Goal: Task Accomplishment & Management: Use online tool/utility

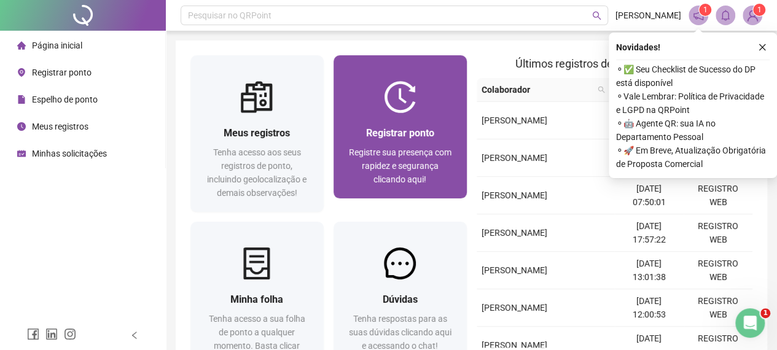
click at [413, 182] on span "Registre sua presença com rapidez e segurança clicando aqui!" at bounding box center [400, 165] width 103 height 37
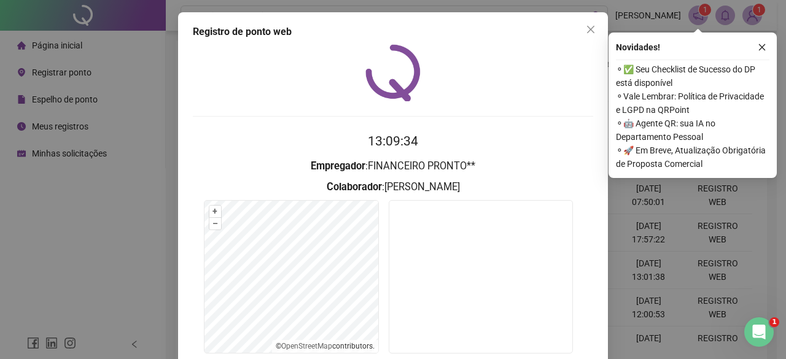
scroll to position [92, 0]
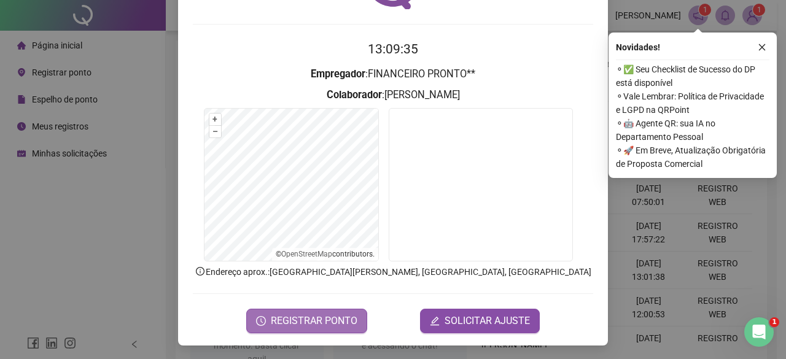
click at [301, 319] on span "REGISTRAR PONTO" at bounding box center [314, 321] width 87 height 15
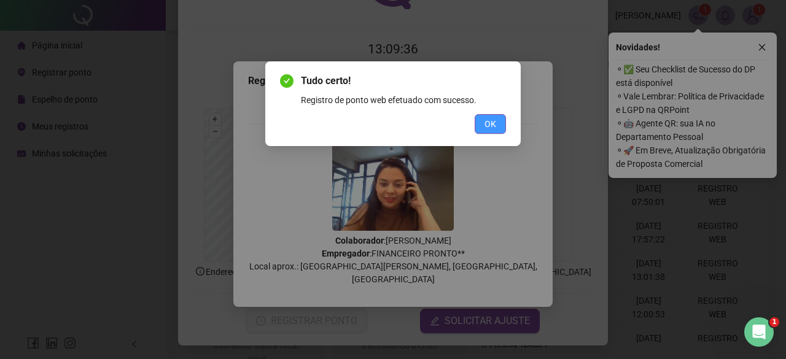
click at [505, 130] on button "OK" at bounding box center [490, 124] width 31 height 20
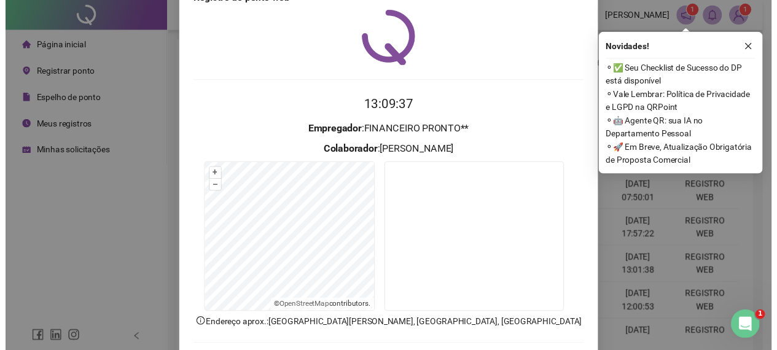
scroll to position [0, 0]
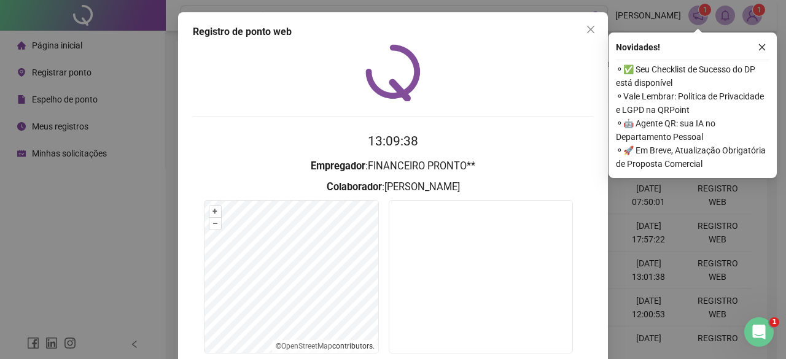
click at [592, 34] on span "Close" at bounding box center [591, 30] width 20 height 10
